Goal: Information Seeking & Learning: Learn about a topic

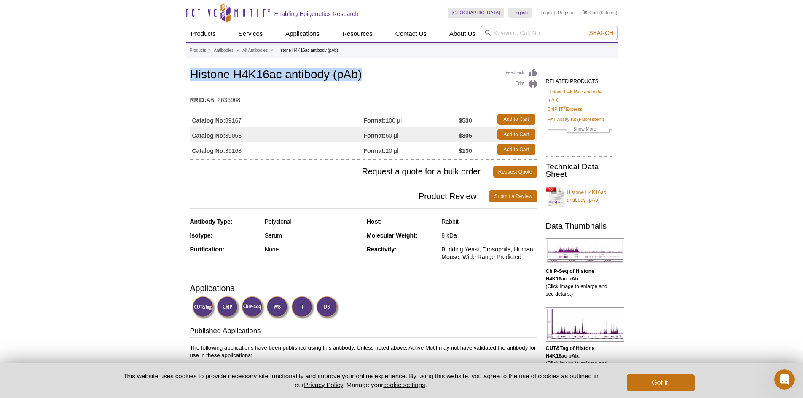
drag, startPoint x: 191, startPoint y: 74, endPoint x: 365, endPoint y: 73, distance: 173.7
click at [365, 73] on h1 "Histone H4K16ac antibody (pAb)" at bounding box center [363, 75] width 347 height 14
copy h1 "Histone H4K16ac antibody (pAb)"
drag, startPoint x: 194, startPoint y: 135, endPoint x: 474, endPoint y: 135, distance: 280.8
click at [474, 135] on tr "Catalog No: 39068 Format: 50 µl $305 Add to Cart" at bounding box center [363, 134] width 347 height 15
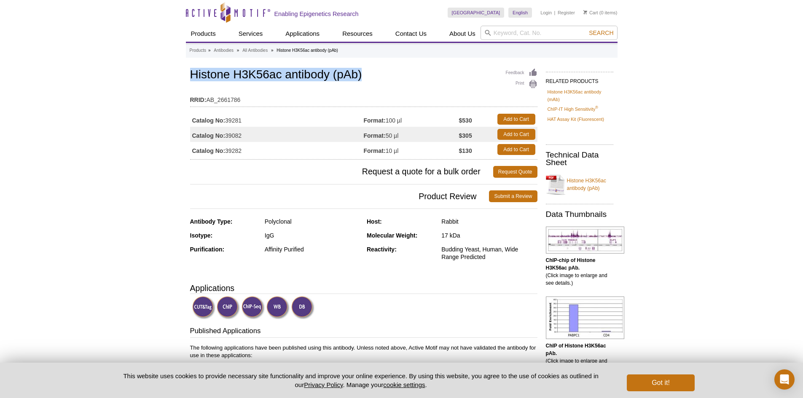
drag, startPoint x: 193, startPoint y: 74, endPoint x: 364, endPoint y: 82, distance: 171.8
click at [364, 82] on h1 "Histone H3K56ac antibody (pAb)" at bounding box center [363, 75] width 347 height 14
copy h1 "Histone H3K56ac antibody (pAb)"
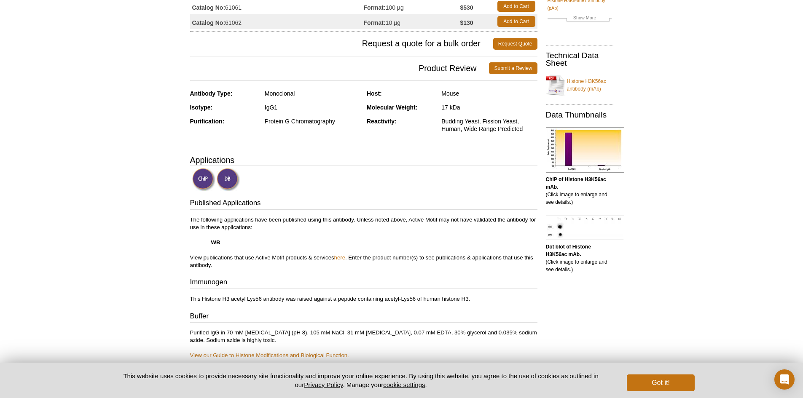
scroll to position [169, 0]
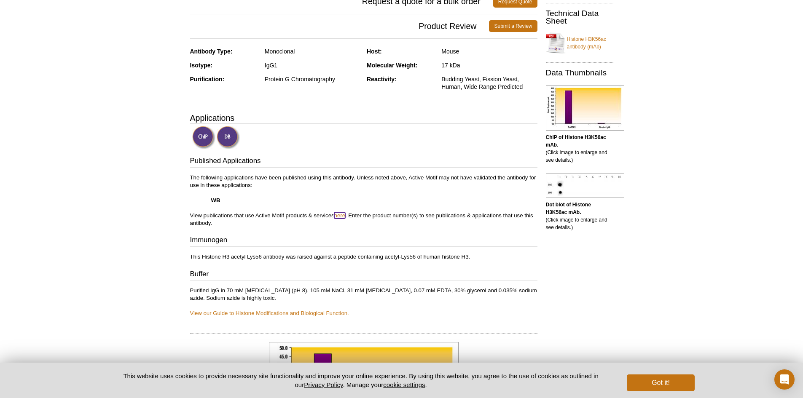
click at [339, 214] on link "here" at bounding box center [339, 215] width 11 height 6
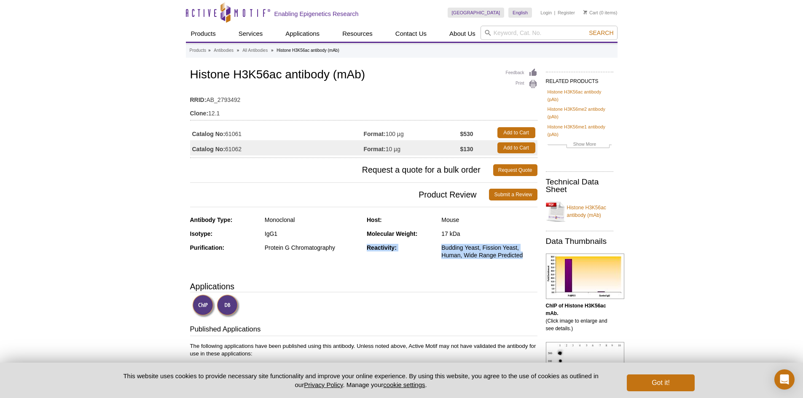
drag, startPoint x: 367, startPoint y: 247, endPoint x: 525, endPoint y: 258, distance: 158.5
click at [525, 258] on div "Reactivity: Budding Yeast, Fission Yeast, Human, Wide Range Predicted" at bounding box center [452, 255] width 171 height 22
copy div "Reactivity: Budding Yeast, Fission Yeast, Human, Wide Range Predicted"
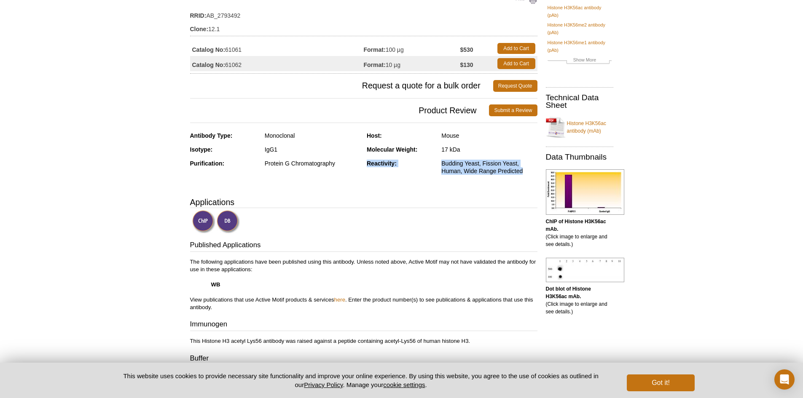
scroll to position [126, 0]
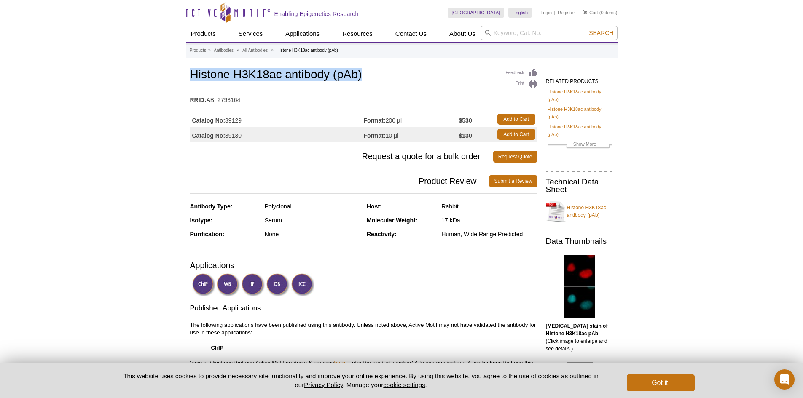
drag, startPoint x: 192, startPoint y: 73, endPoint x: 366, endPoint y: 73, distance: 174.5
click at [366, 73] on h1 "Histone H3K18ac antibody (pAb)" at bounding box center [363, 75] width 347 height 14
copy h1 "Histone H3K18ac antibody (pAb)"
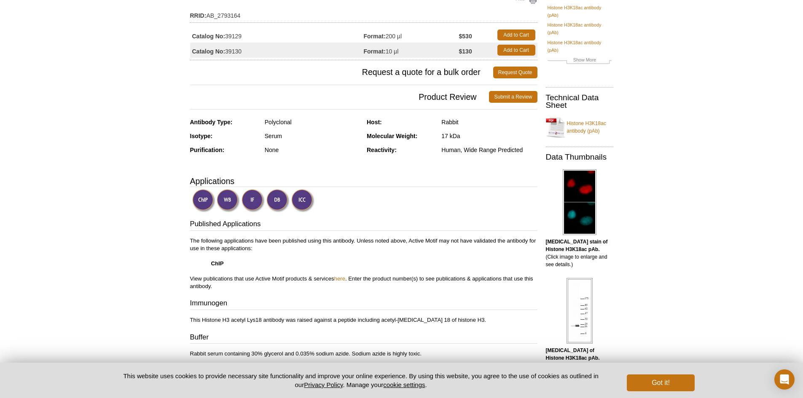
scroll to position [126, 0]
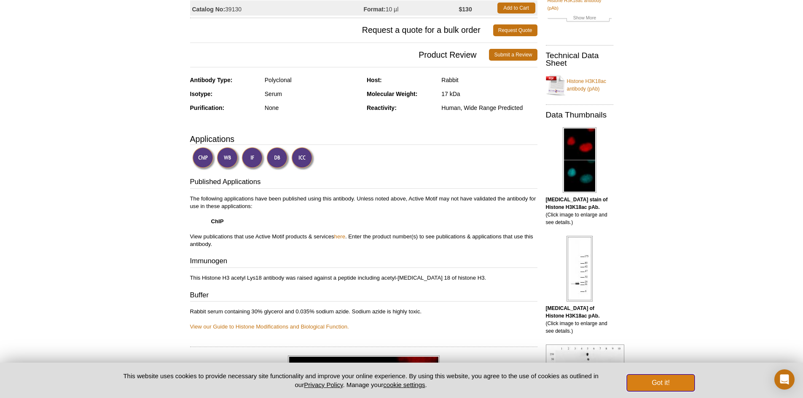
click at [674, 379] on button "Got it!" at bounding box center [660, 383] width 67 height 17
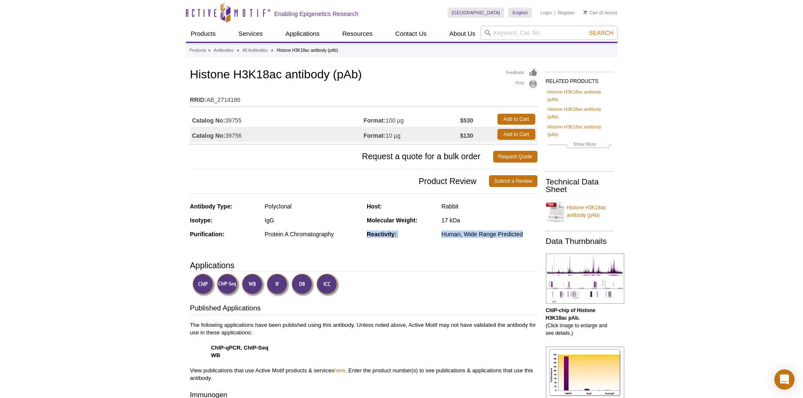
drag, startPoint x: 369, startPoint y: 234, endPoint x: 532, endPoint y: 245, distance: 163.2
click at [532, 245] on div "Antibody Type: Polyclonal Isotype: IgG Purification: Protein A Chromatography H…" at bounding box center [363, 227] width 347 height 48
copy div "Reactivity: Human, Wide Range Predicted"
